Goal: Information Seeking & Learning: Learn about a topic

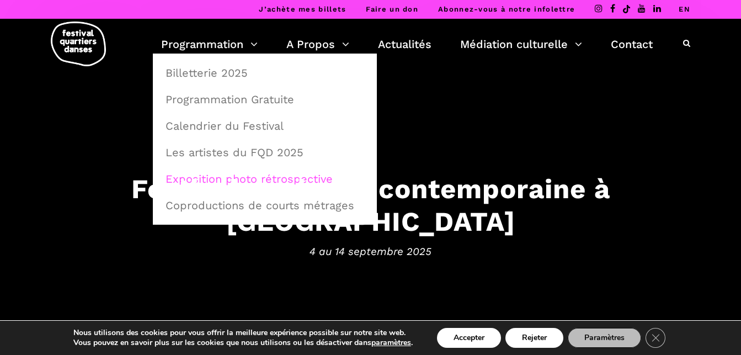
click at [234, 178] on link "Exposition photo rétrospective" at bounding box center [265, 178] width 212 height 25
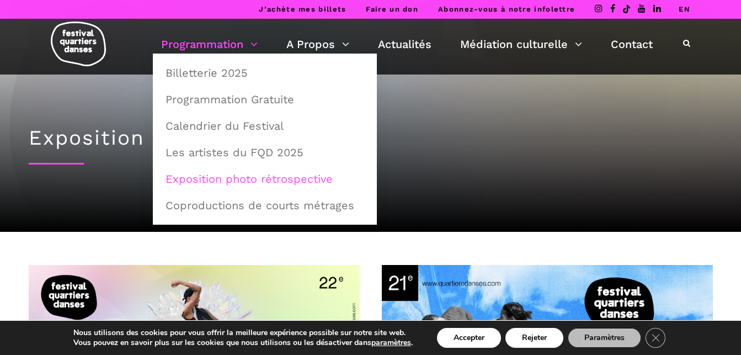
click at [274, 223] on li "Coproductions de courts métrages" at bounding box center [265, 208] width 224 height 33
click at [278, 180] on link "Exposition photo rétrospective" at bounding box center [265, 178] width 212 height 25
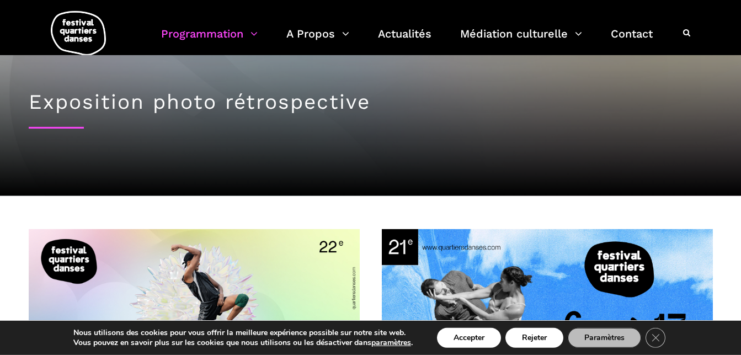
scroll to position [23, 0]
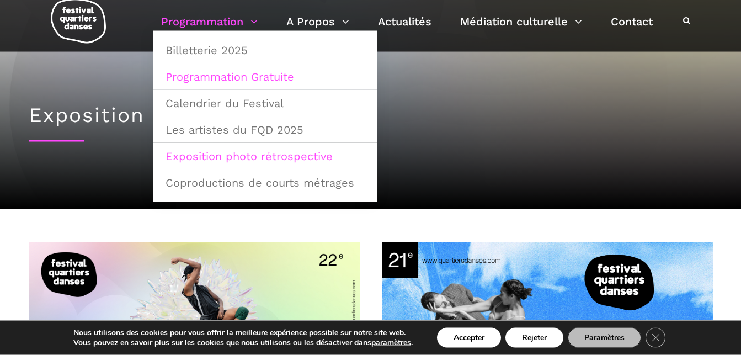
click at [198, 81] on link "Programmation Gratuite" at bounding box center [265, 76] width 212 height 25
click at [210, 111] on link "Calendrier du Festival" at bounding box center [265, 102] width 212 height 25
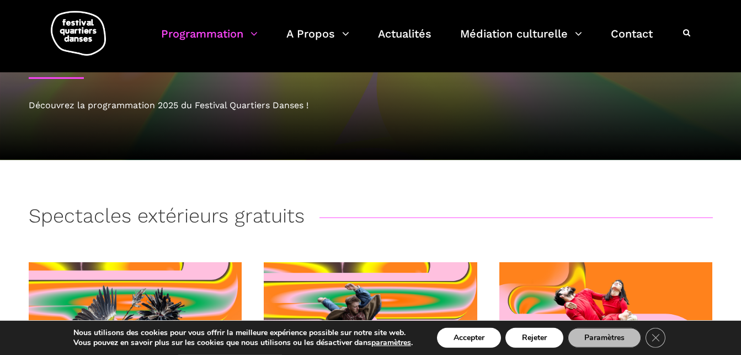
scroll to position [51, 0]
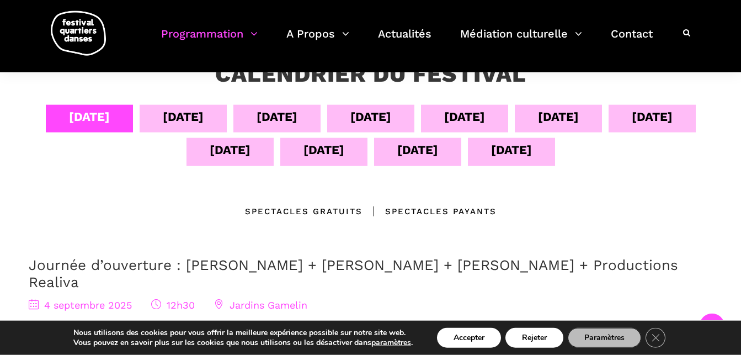
scroll to position [219, 0]
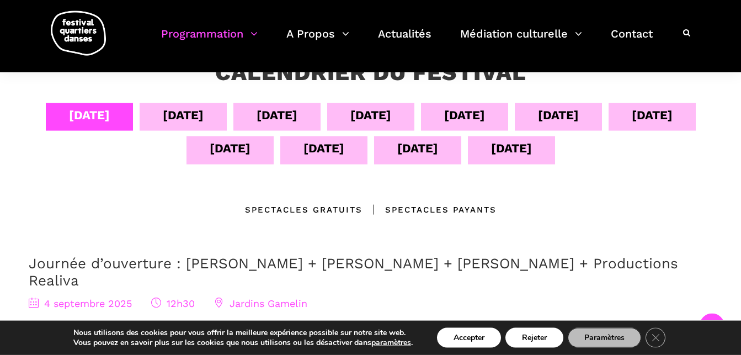
click at [189, 111] on div "[DATE]" at bounding box center [183, 114] width 41 height 19
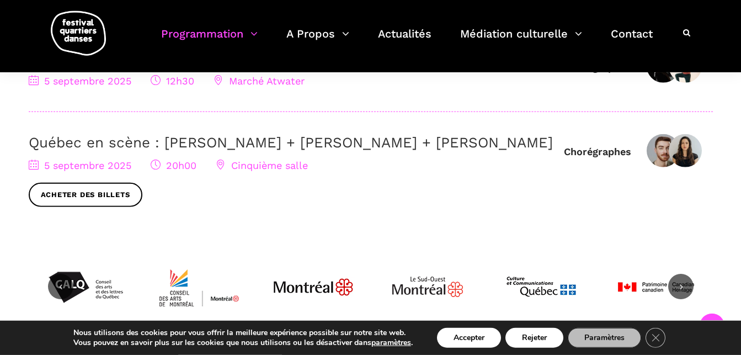
scroll to position [409, 0]
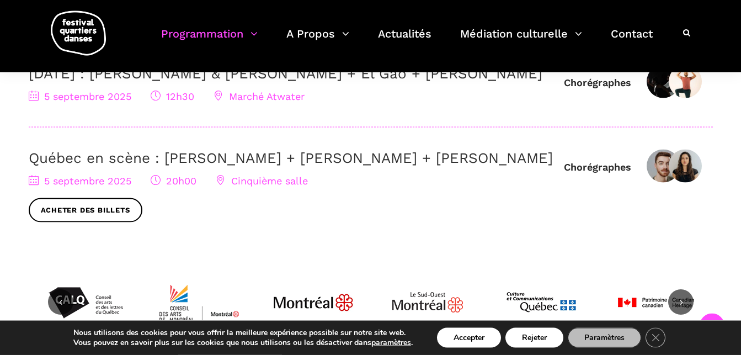
click at [178, 166] on link "Québec en scène : [PERSON_NAME] + [PERSON_NAME] + [PERSON_NAME]" at bounding box center [291, 157] width 524 height 17
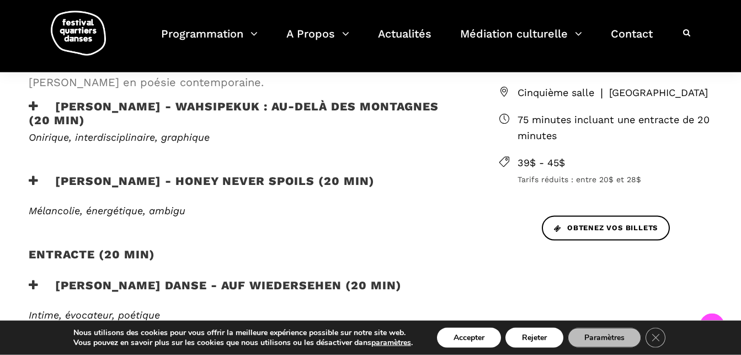
scroll to position [333, 0]
